Goal: Task Accomplishment & Management: Manage account settings

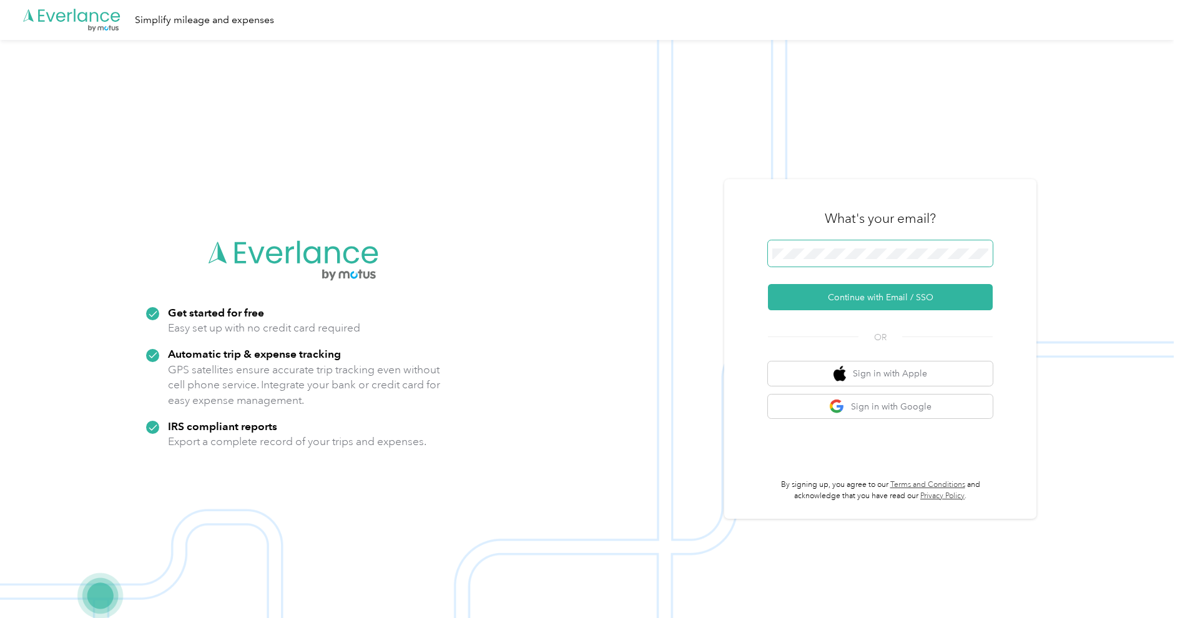
click at [826, 245] on span at bounding box center [880, 253] width 225 height 26
click at [826, 247] on span at bounding box center [880, 253] width 225 height 26
click at [848, 292] on button "Continue with Email / SSO" at bounding box center [880, 297] width 225 height 26
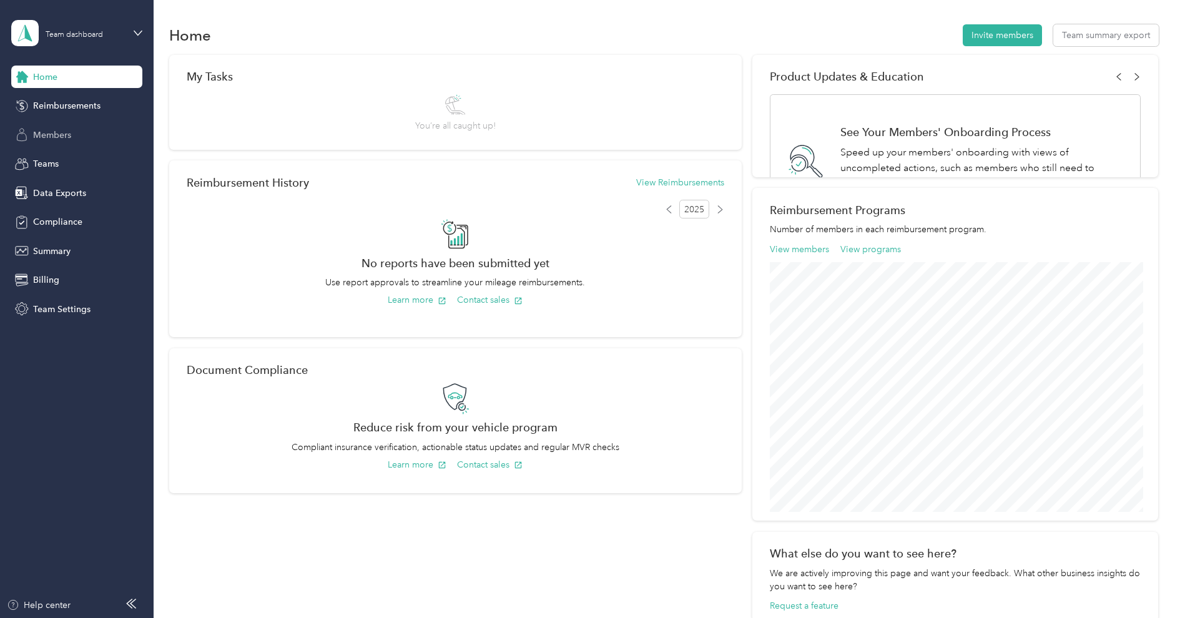
click at [57, 137] on span "Members" at bounding box center [52, 135] width 38 height 13
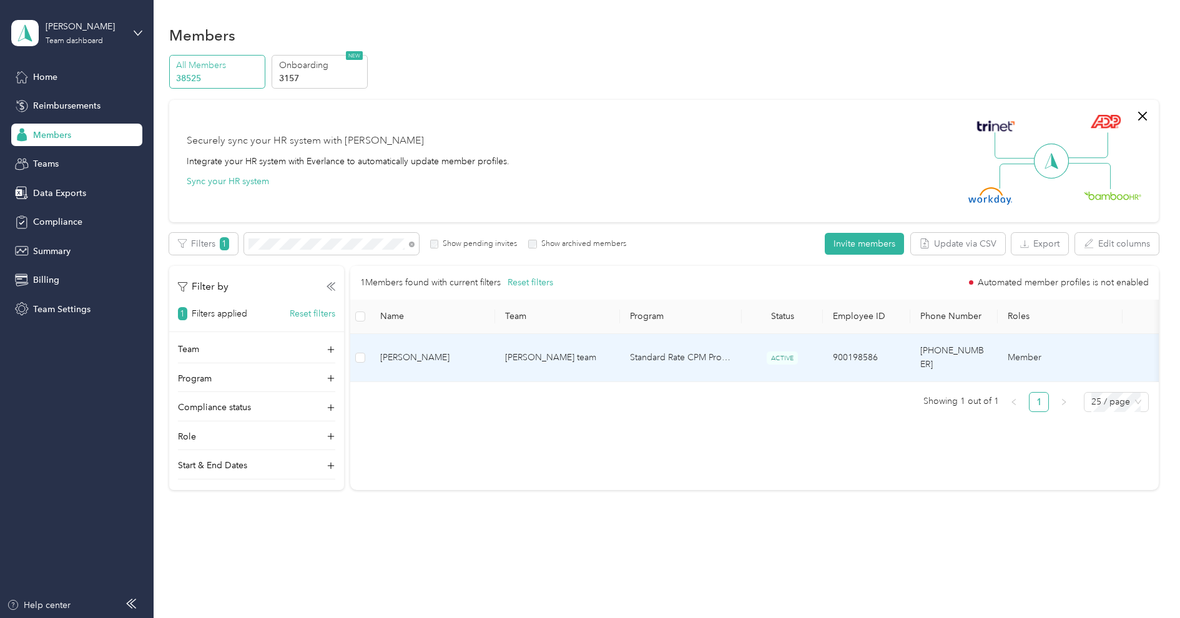
click at [541, 353] on td "Tatia Mitchell's team" at bounding box center [557, 358] width 125 height 48
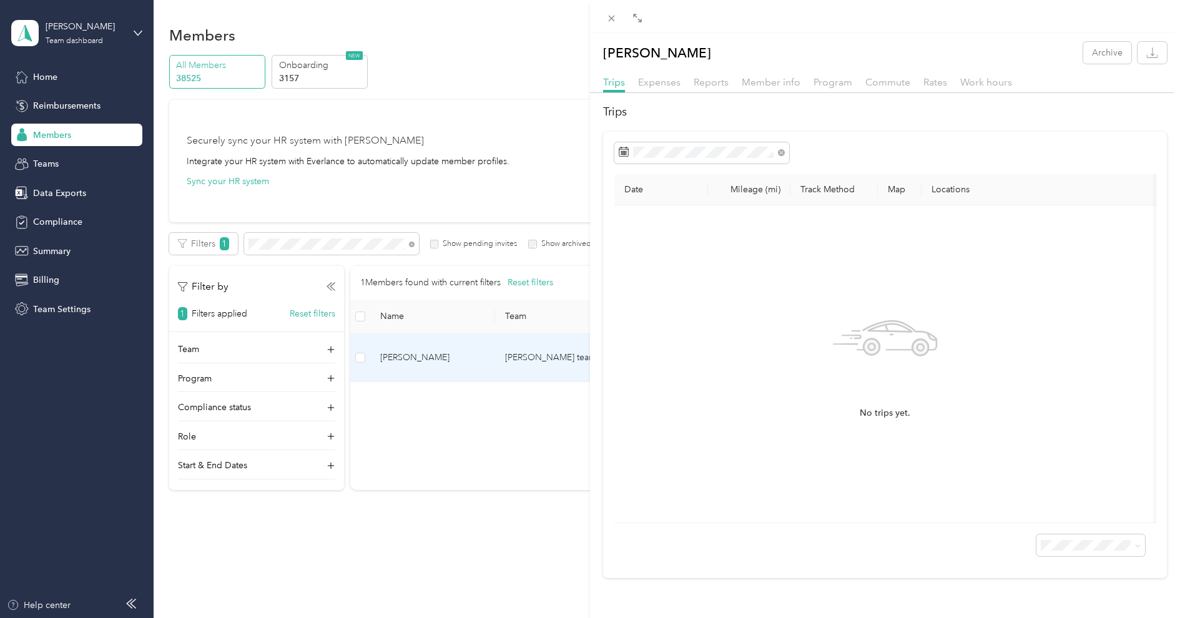
click at [774, 89] on div "Trips Expenses Reports Member info Program Commute Rates Work hours" at bounding box center [885, 84] width 590 height 18
click at [789, 77] on span "Member info" at bounding box center [771, 82] width 59 height 12
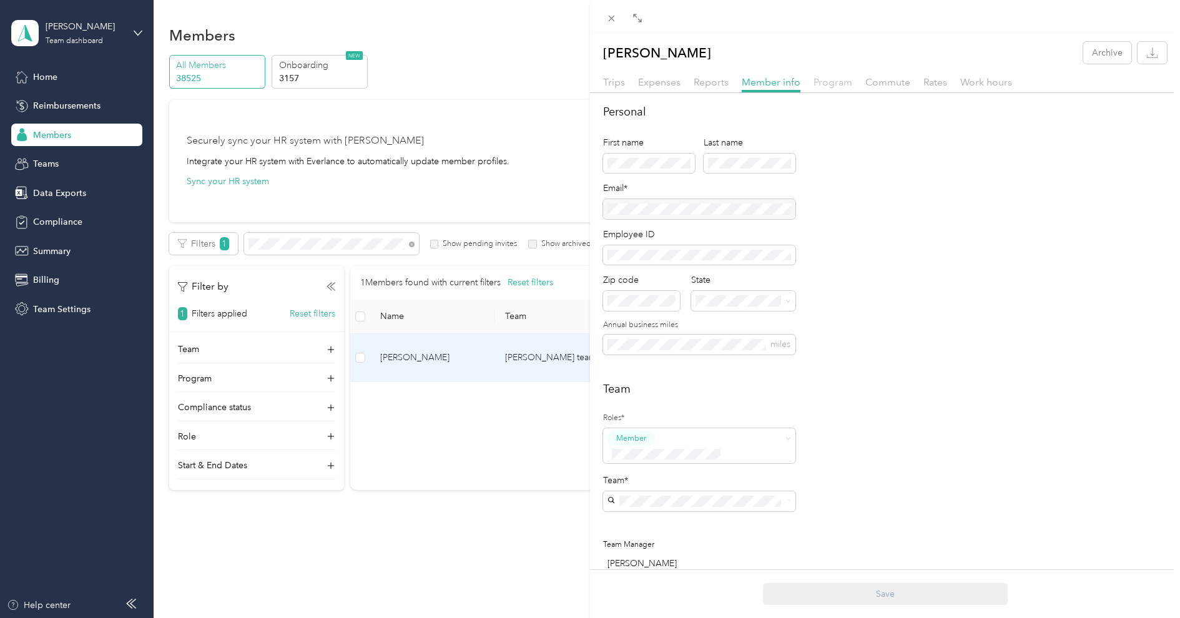
click at [829, 76] on span "Program" at bounding box center [832, 82] width 39 height 12
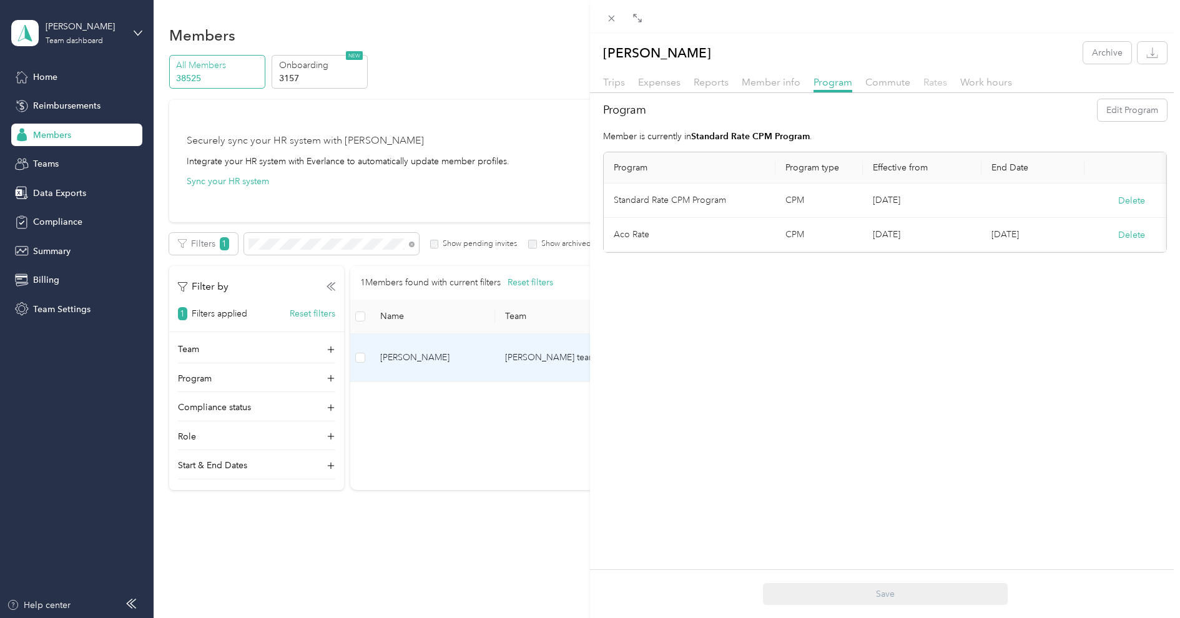
click at [923, 81] on span "Rates" at bounding box center [935, 82] width 24 height 12
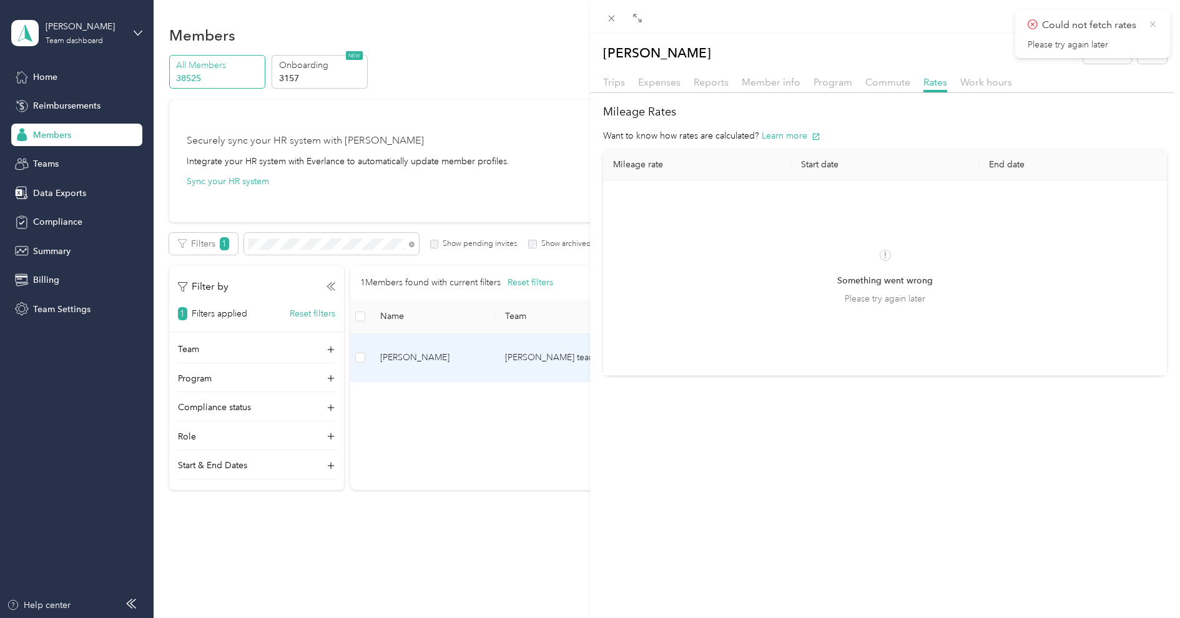
click at [1152, 24] on icon at bounding box center [1153, 24] width 6 height 6
click at [882, 82] on span "Commute" at bounding box center [887, 82] width 45 height 12
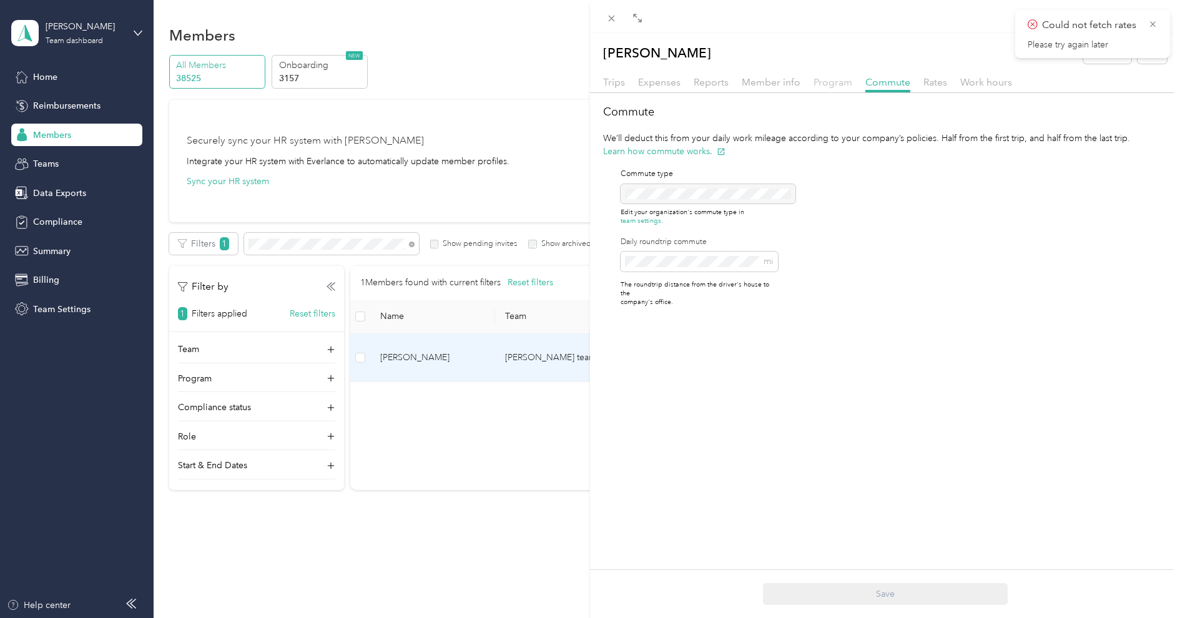
click at [833, 84] on span "Program" at bounding box center [832, 82] width 39 height 12
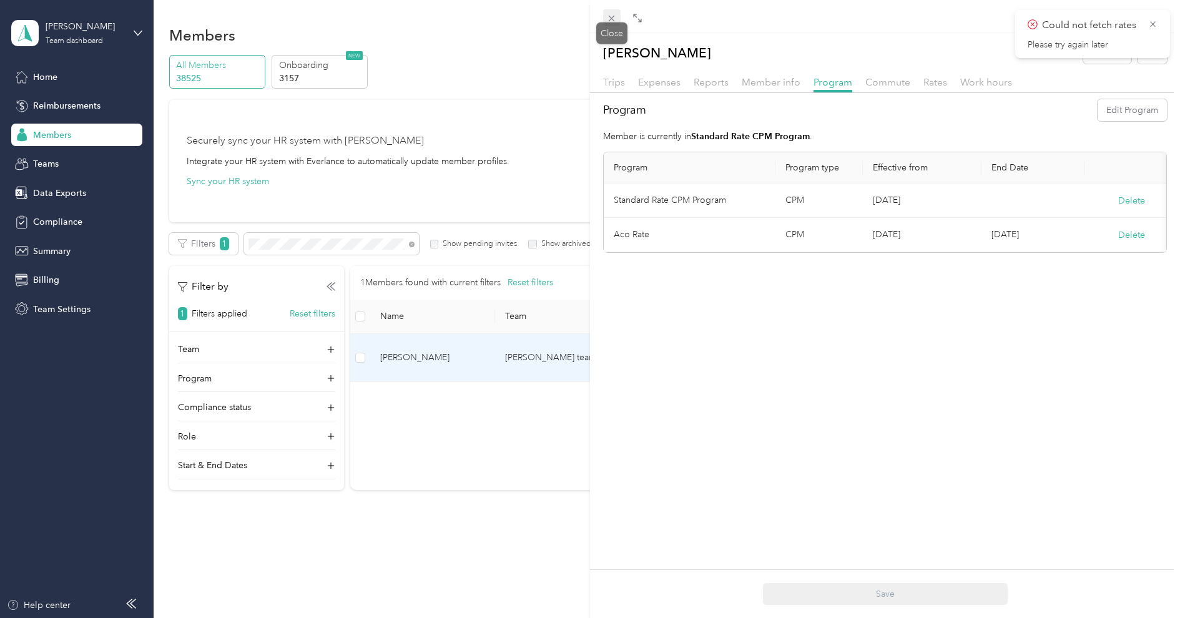
click at [616, 16] on icon at bounding box center [611, 18] width 11 height 11
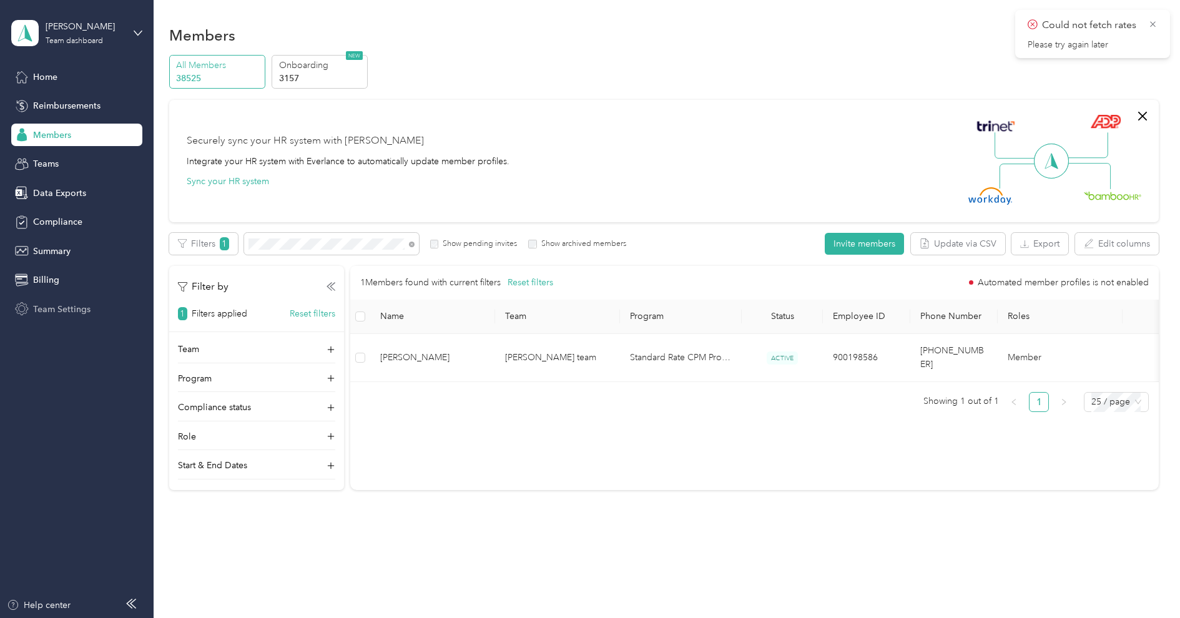
click at [51, 306] on span "Team Settings" at bounding box center [61, 309] width 57 height 13
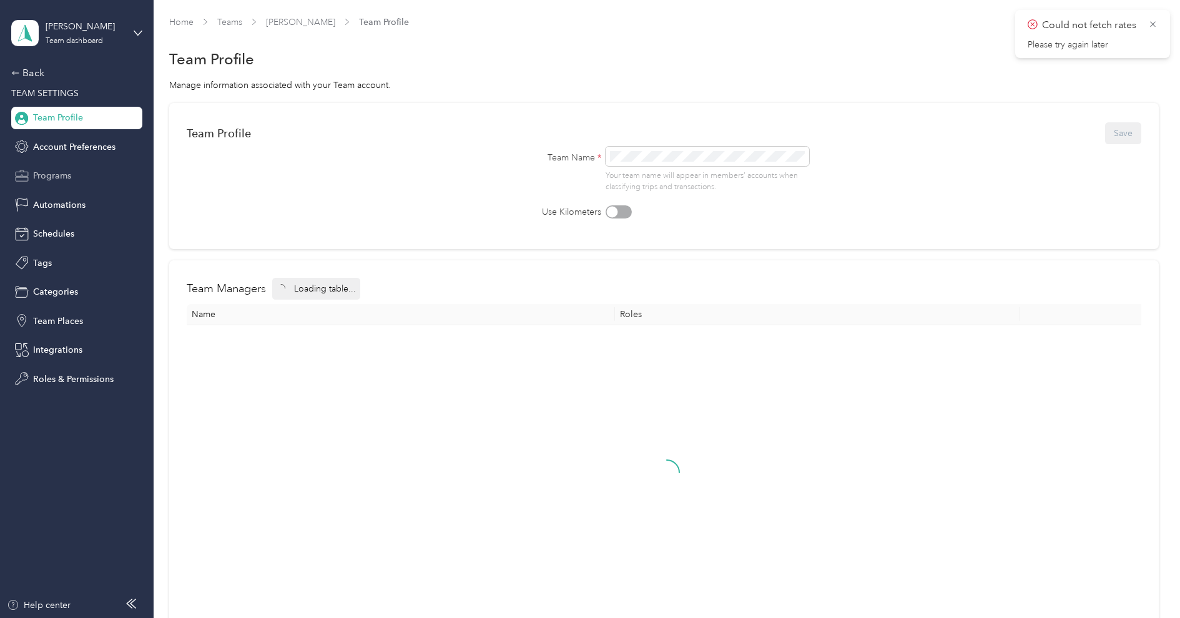
click at [54, 177] on span "Programs" at bounding box center [52, 175] width 38 height 13
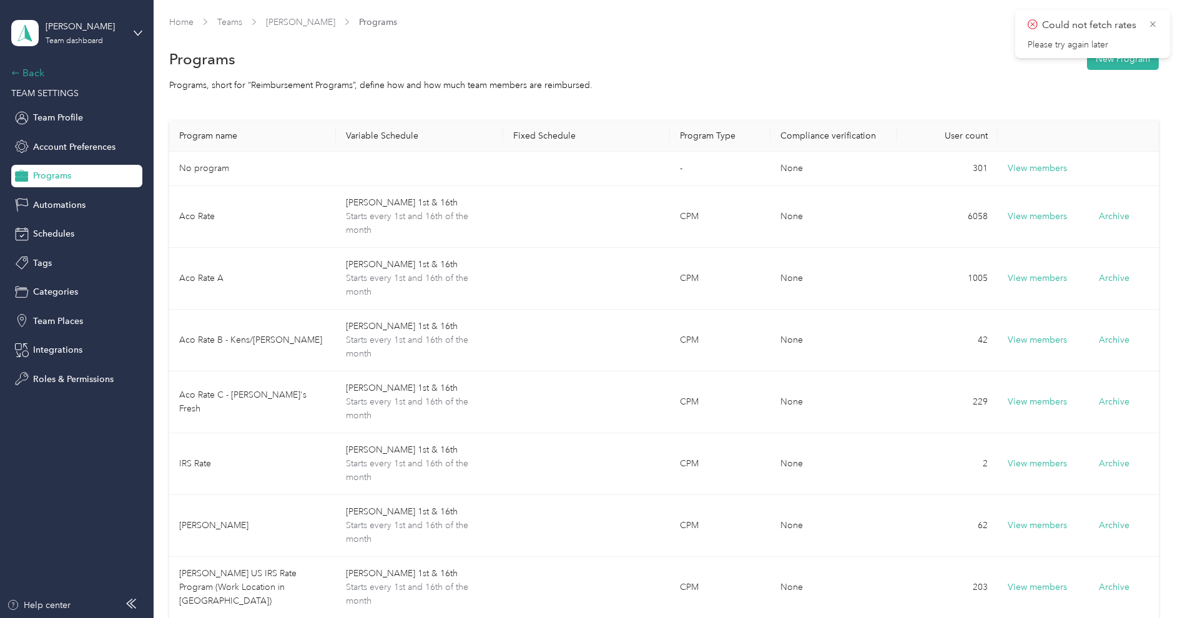
click at [40, 78] on div "Back" at bounding box center [73, 73] width 125 height 15
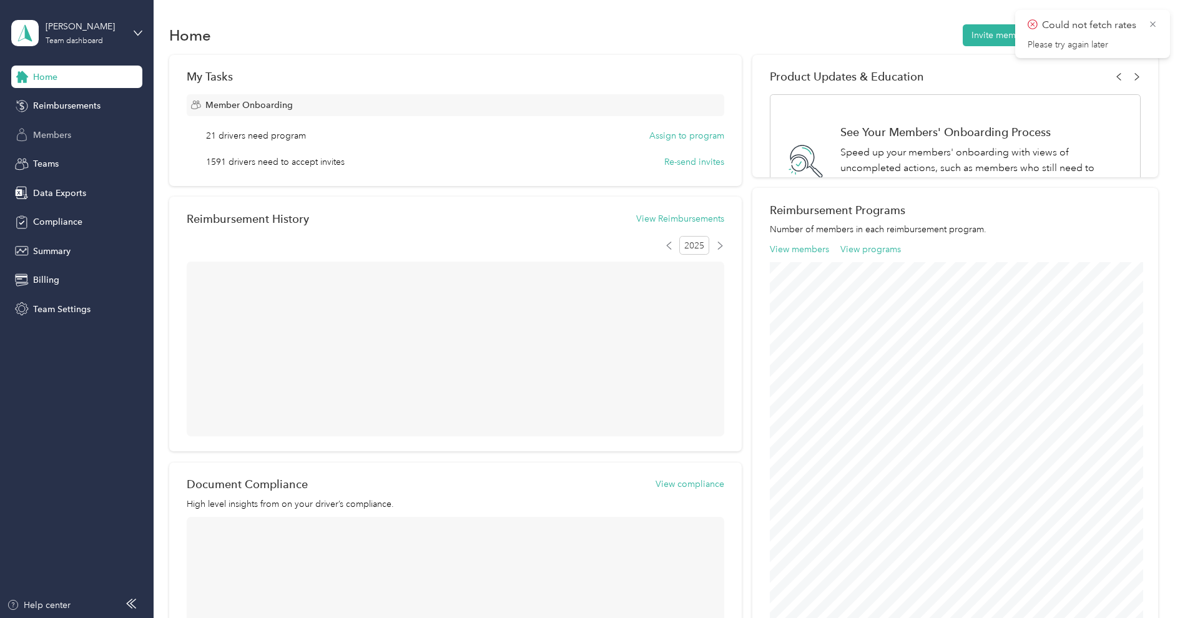
click at [55, 131] on span "Members" at bounding box center [52, 135] width 38 height 13
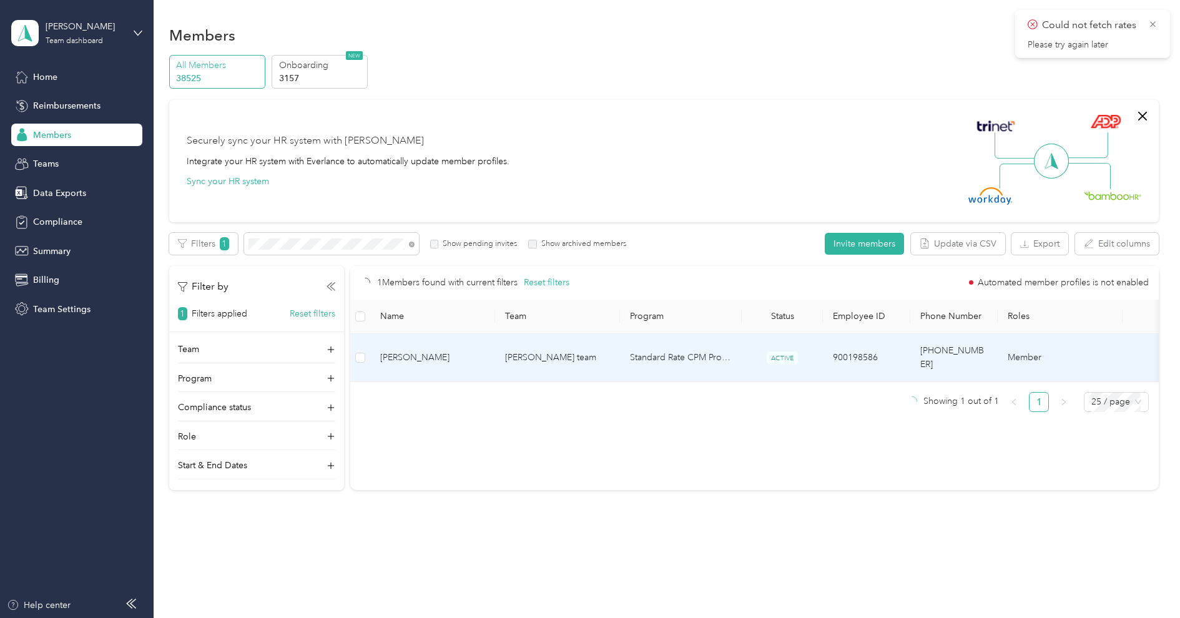
click at [417, 341] on td "Eric Hatin" at bounding box center [432, 358] width 125 height 48
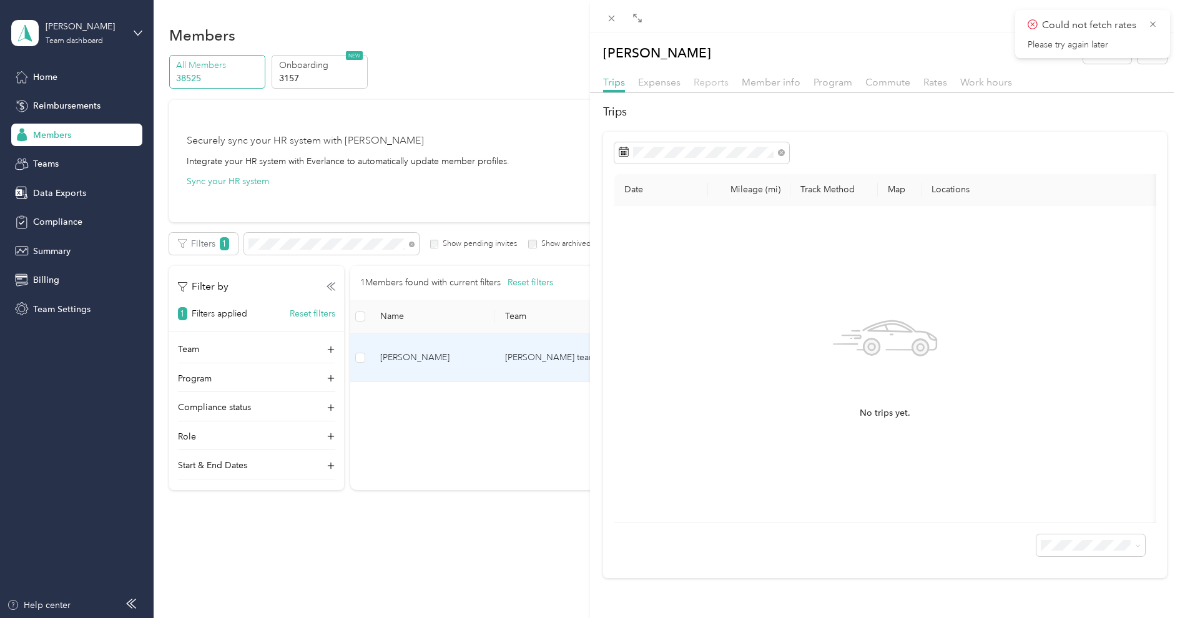
click at [721, 78] on span "Reports" at bounding box center [711, 82] width 35 height 12
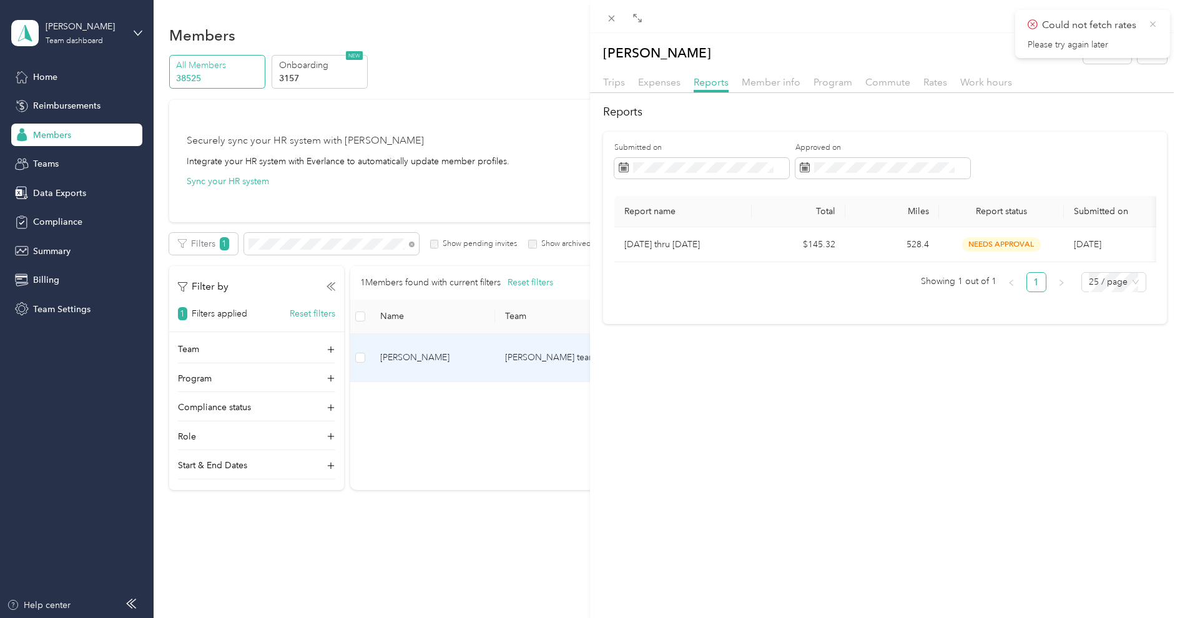
click at [1155, 21] on icon at bounding box center [1152, 24] width 9 height 11
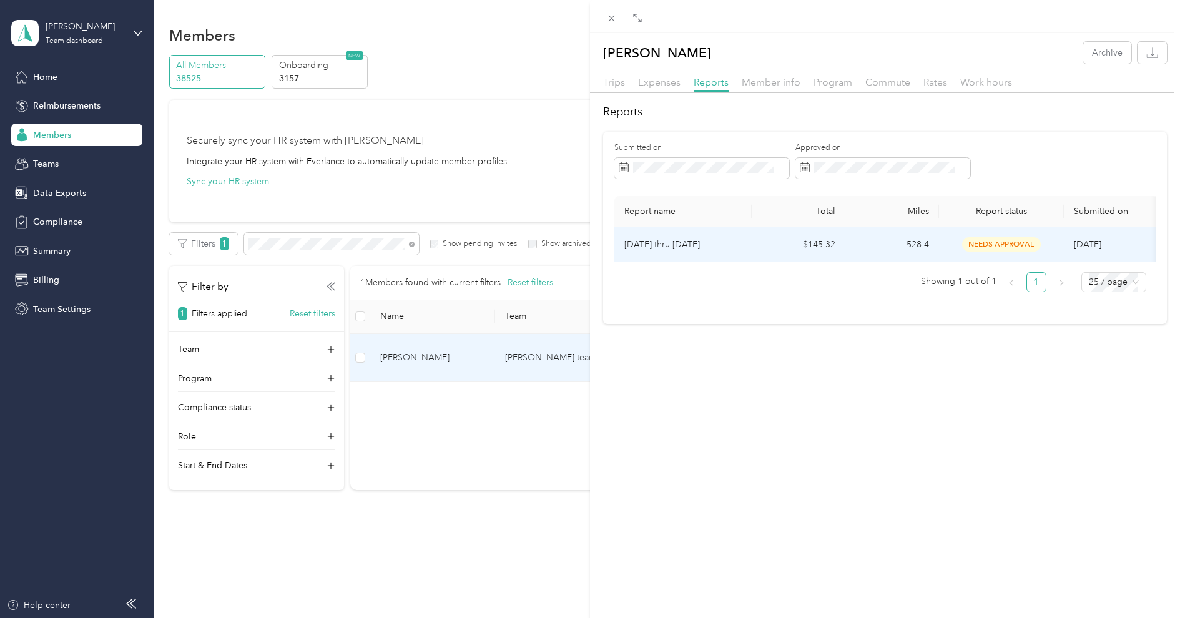
click at [867, 248] on td "528.4" at bounding box center [892, 244] width 94 height 35
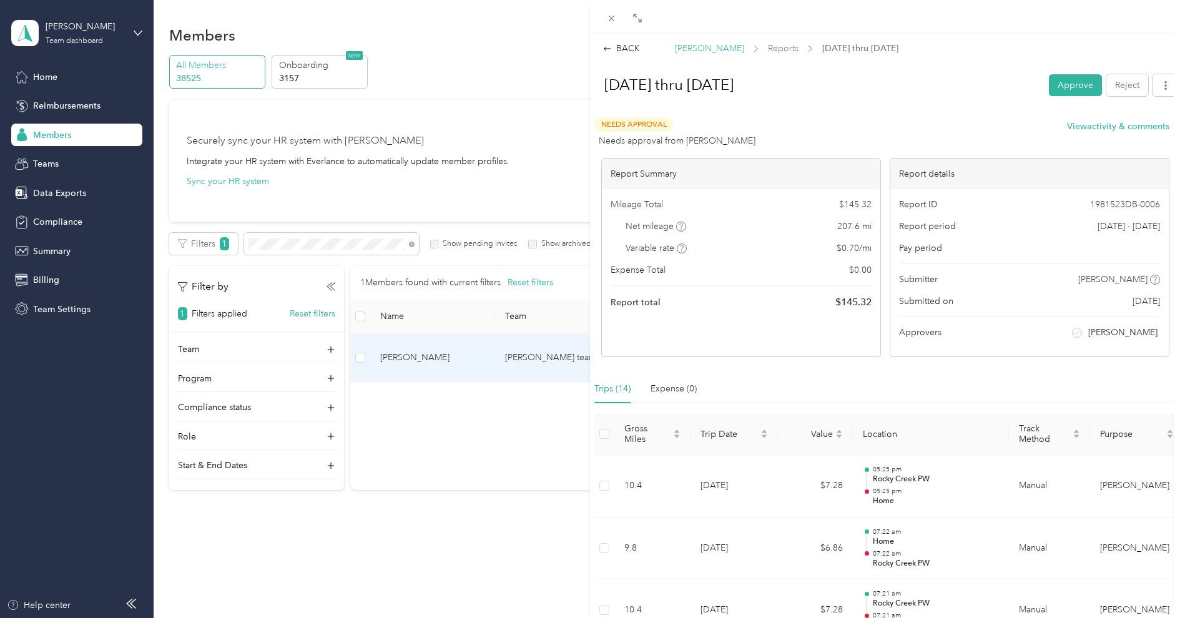
click at [700, 49] on span "Eric Hatin" at bounding box center [709, 48] width 69 height 13
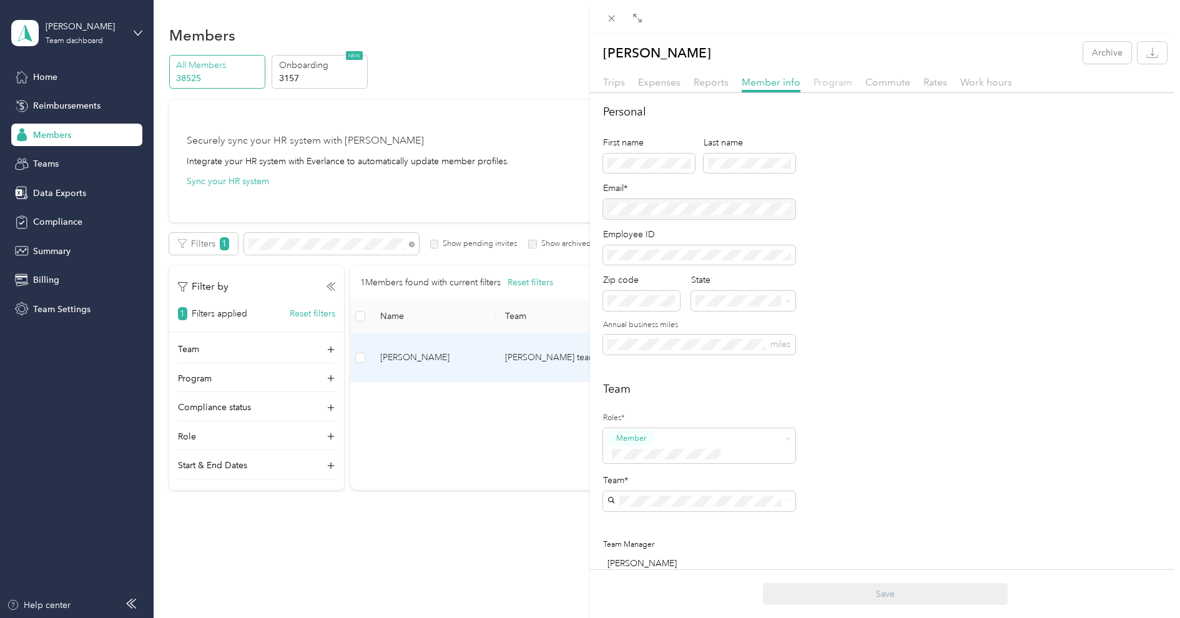
click at [845, 81] on span "Program" at bounding box center [832, 82] width 39 height 12
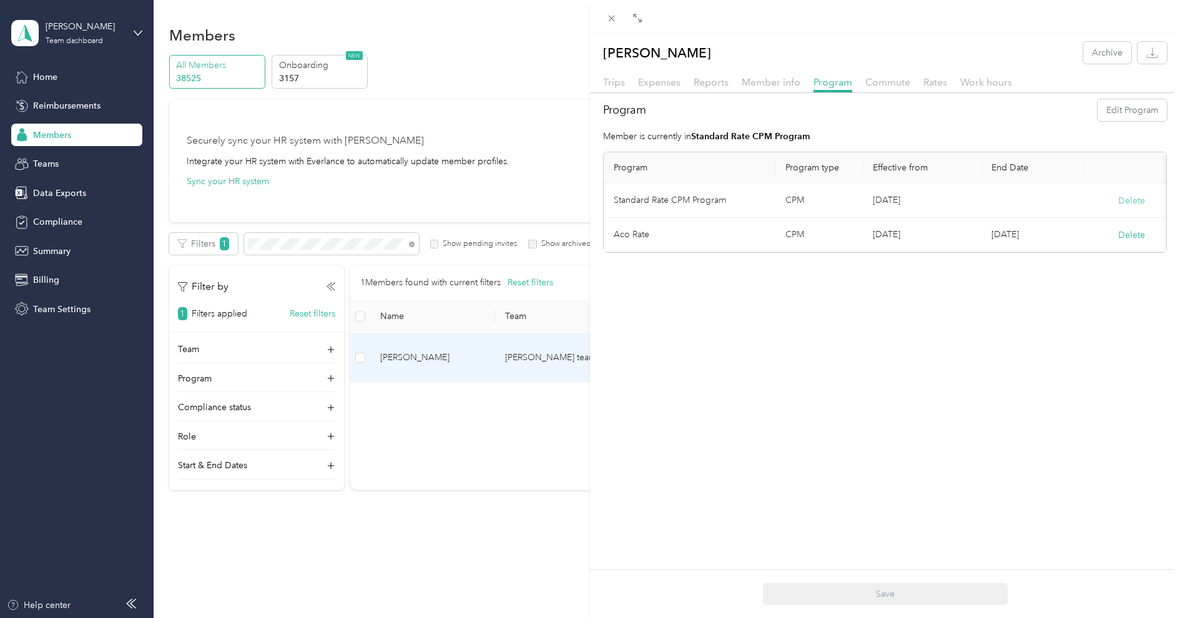
click at [1127, 196] on button "Delete" at bounding box center [1131, 200] width 27 height 13
click at [1069, 205] on button "Yes" at bounding box center [1070, 209] width 24 height 20
click at [1043, 271] on div "Eric Hatin Archive Trips Expenses Reports Member info Program Commute Rates Wor…" at bounding box center [885, 342] width 590 height 618
click at [772, 86] on span "Member info" at bounding box center [771, 82] width 59 height 12
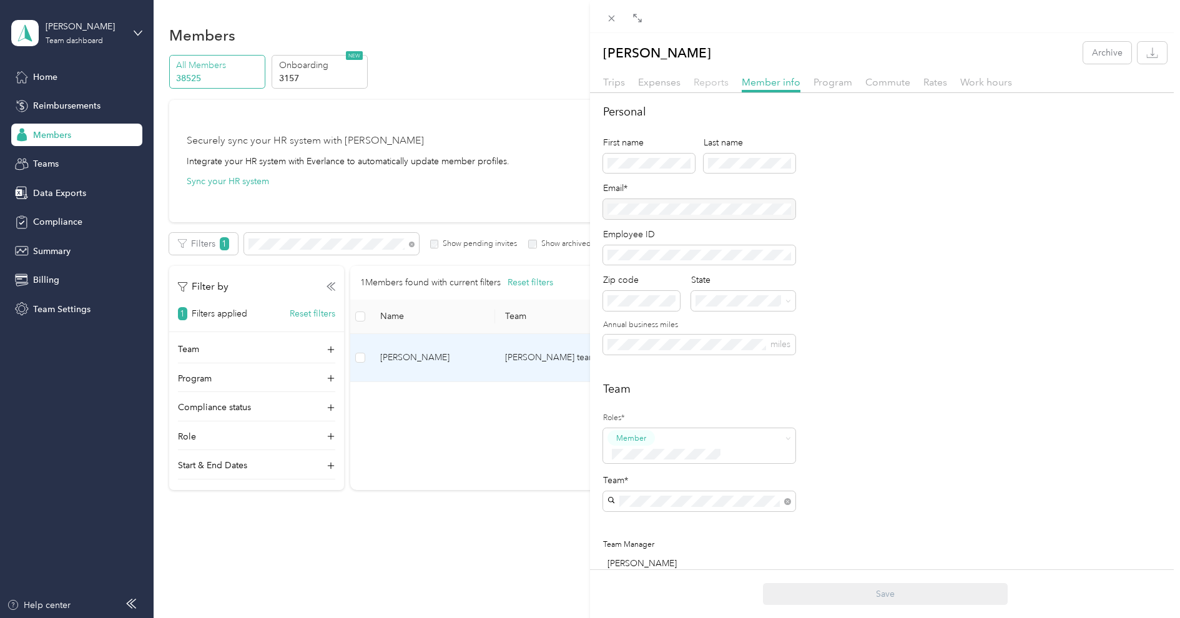
click at [705, 79] on span "Reports" at bounding box center [711, 82] width 35 height 12
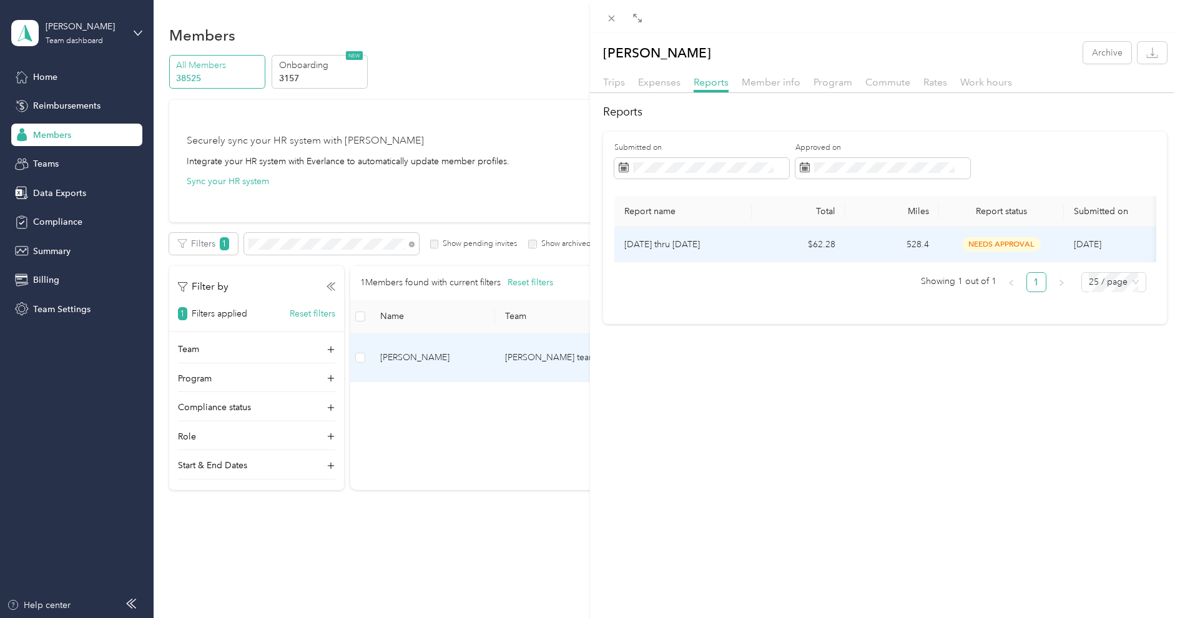
click at [708, 242] on p "Sept 16 thru Sept 29" at bounding box center [682, 245] width 117 height 14
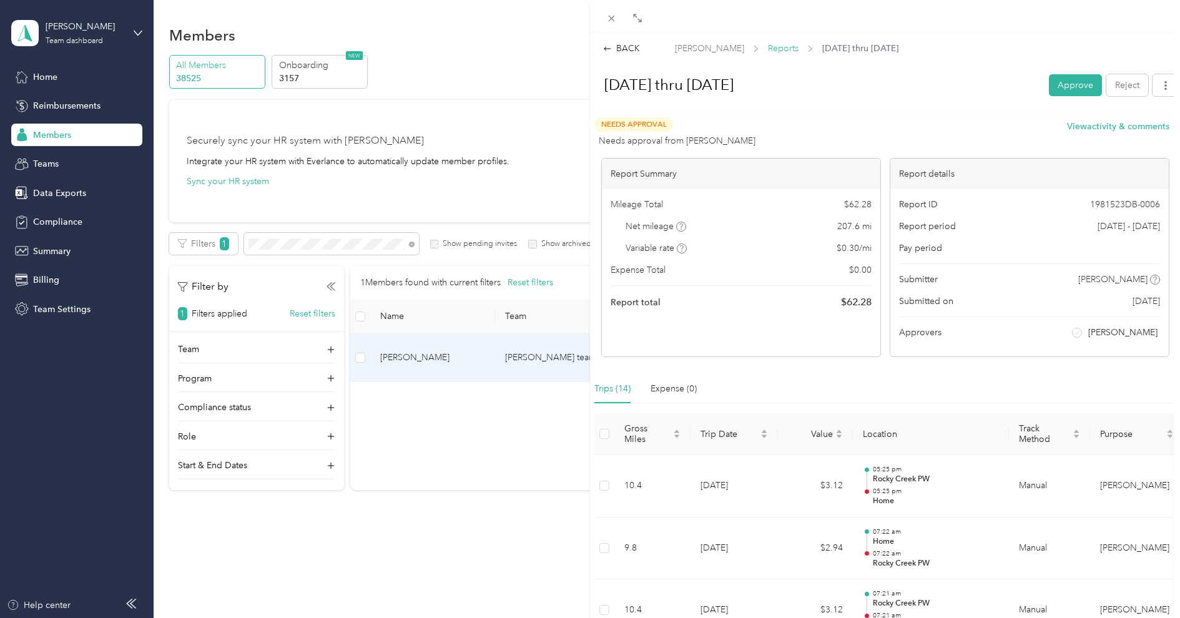
click at [768, 47] on span "Reports" at bounding box center [783, 48] width 31 height 13
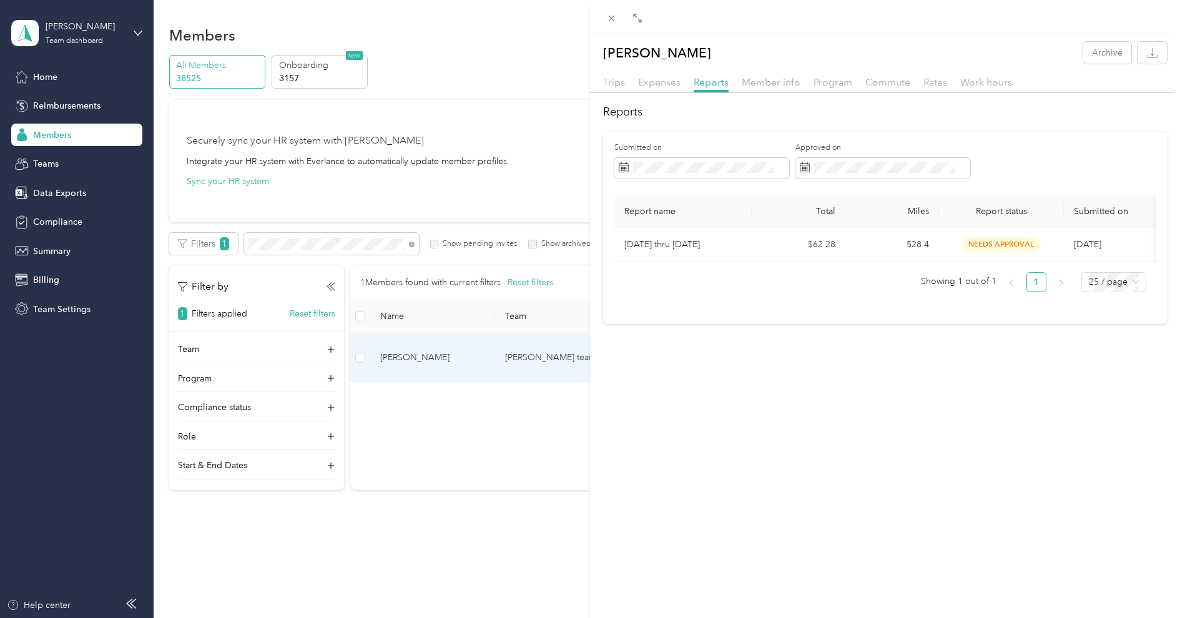
click at [68, 46] on div "Eric Hatin Archive Trips Expenses Reports Member info Program Commute Rates Wor…" at bounding box center [590, 309] width 1180 height 618
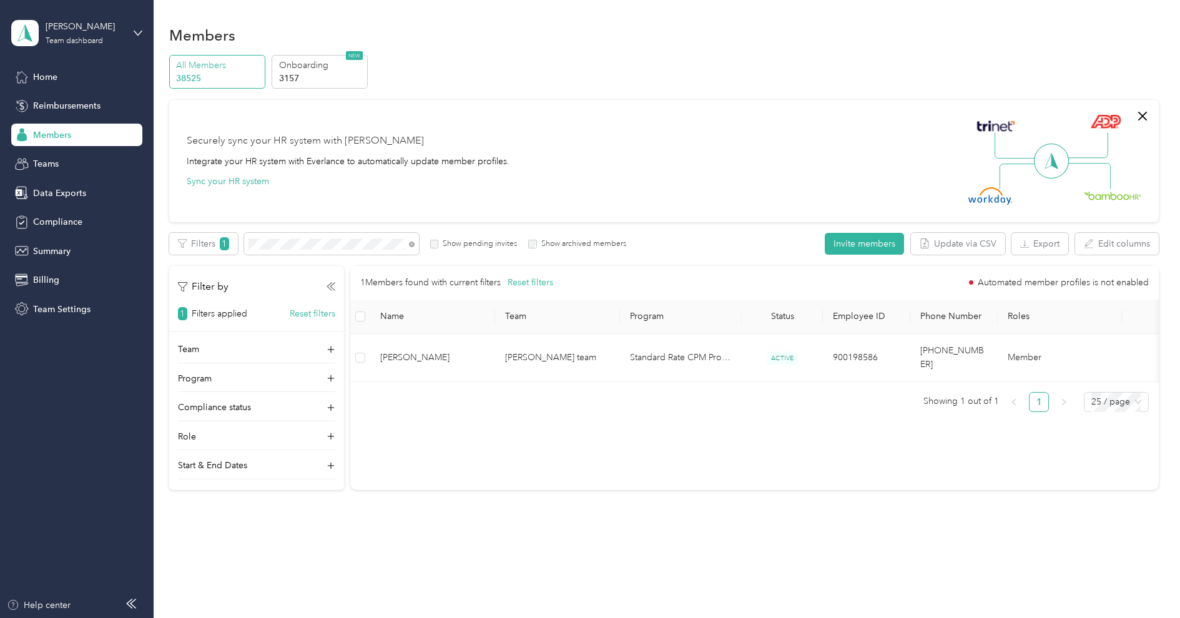
click at [79, 35] on div at bounding box center [590, 309] width 1180 height 618
click at [65, 35] on div "Acosta Team dashboard" at bounding box center [85, 32] width 78 height 25
click at [59, 153] on div "Log out" at bounding box center [46, 159] width 48 height 13
